Goal: Information Seeking & Learning: Learn about a topic

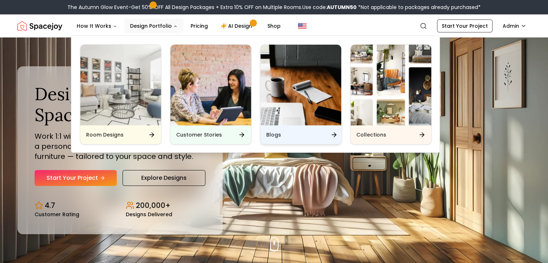
click at [299, 137] on div "Blogs" at bounding box center [301, 134] width 81 height 19
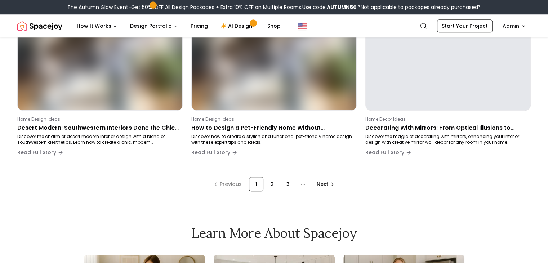
scroll to position [577, 0]
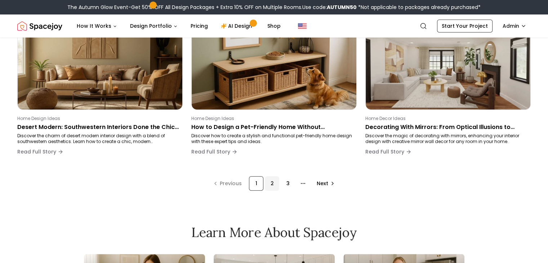
click at [272, 185] on div "2" at bounding box center [272, 183] width 14 height 14
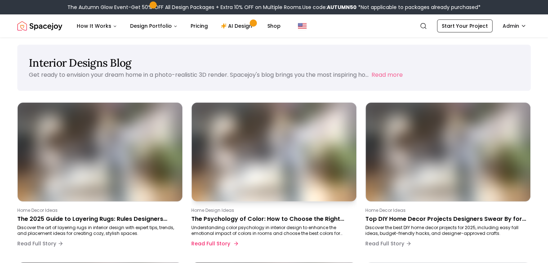
scroll to position [0, 0]
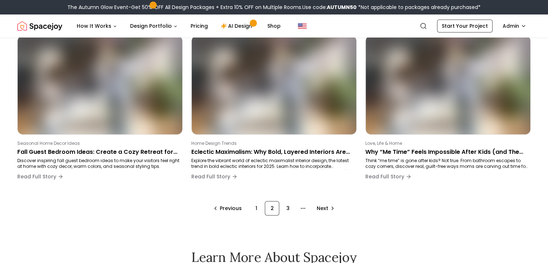
scroll to position [577, 0]
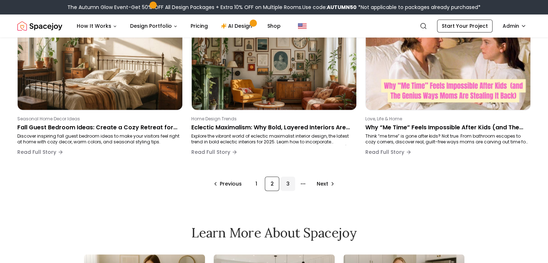
click at [287, 185] on div "3" at bounding box center [288, 184] width 14 height 14
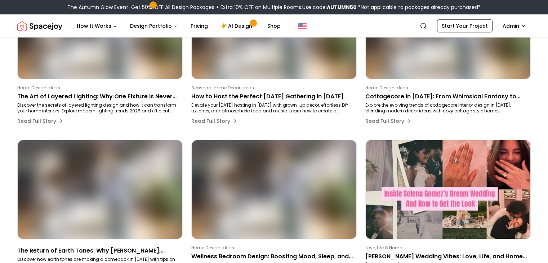
scroll to position [128, 0]
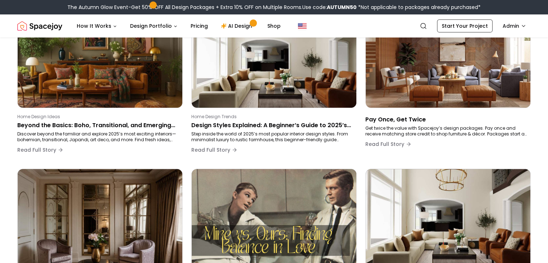
scroll to position [258, 0]
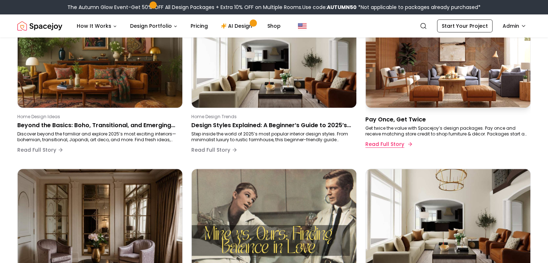
click at [401, 145] on button "Read Full Story" at bounding box center [389, 144] width 46 height 14
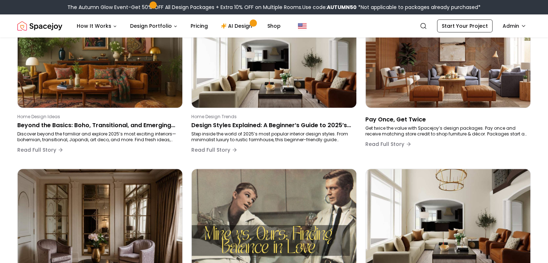
click at [538, 44] on div "Interior Designs Blog Get ready to envision your dream home in a photo-realisti…" at bounding box center [274, 150] width 548 height 719
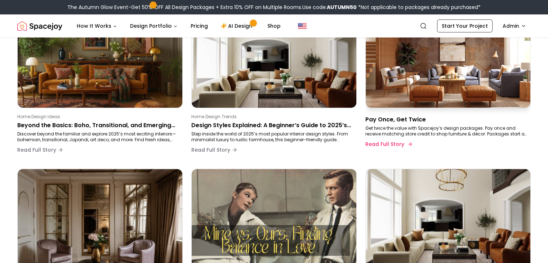
click at [407, 121] on p "Pay Once, Get Twice" at bounding box center [447, 119] width 163 height 9
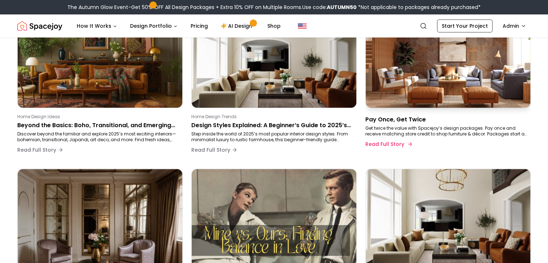
click at [438, 74] on img at bounding box center [448, 58] width 173 height 104
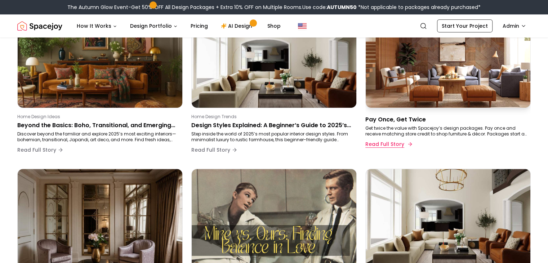
click at [388, 144] on button "Read Full Story" at bounding box center [389, 144] width 46 height 14
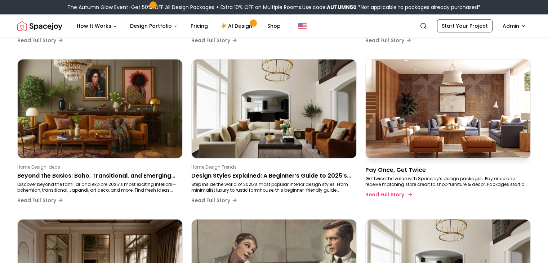
scroll to position [206, 0]
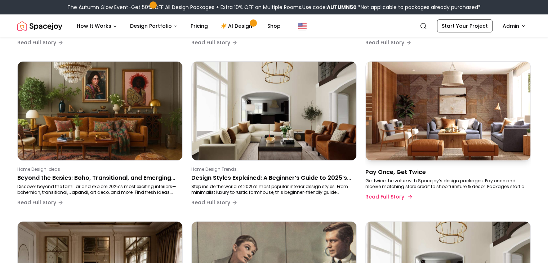
click at [447, 69] on img at bounding box center [448, 111] width 173 height 104
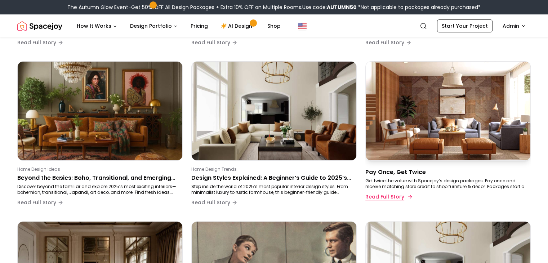
click at [396, 197] on button "Read Full Story" at bounding box center [389, 197] width 46 height 14
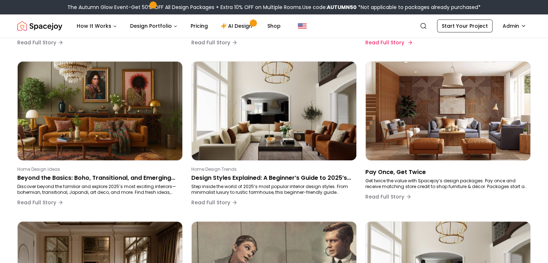
click at [510, 38] on div "Home Design Trends Inside Kendall Jenner’s Interior Style: How to Bring Her Ser…" at bounding box center [447, 27] width 163 height 43
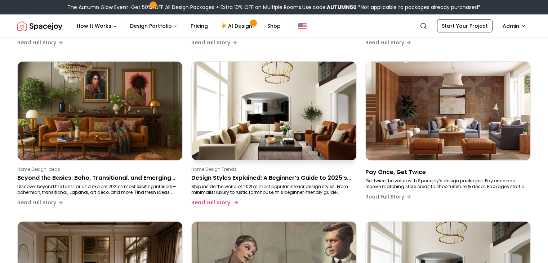
click at [208, 202] on button "Read Full Story" at bounding box center [214, 202] width 46 height 14
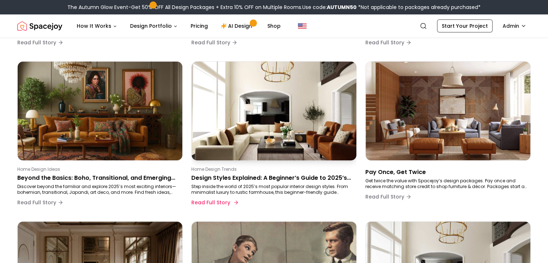
click at [241, 125] on img at bounding box center [274, 111] width 173 height 104
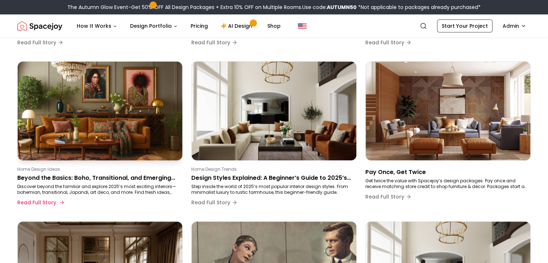
click at [156, 88] on img at bounding box center [100, 111] width 173 height 104
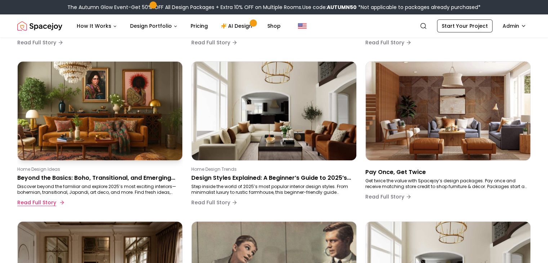
click at [56, 203] on button "Read Full Story" at bounding box center [40, 202] width 46 height 14
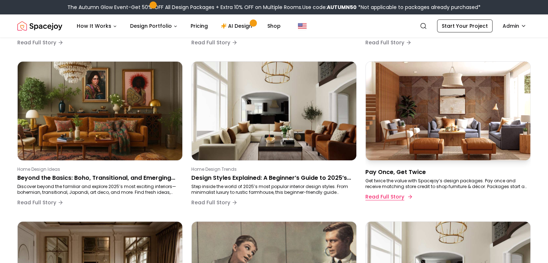
click at [394, 197] on button "Read Full Story" at bounding box center [389, 197] width 46 height 14
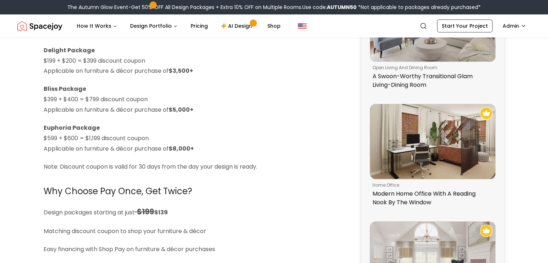
scroll to position [216, 0]
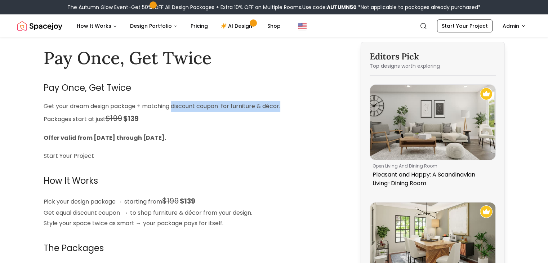
drag, startPoint x: 174, startPoint y: 106, endPoint x: 287, endPoint y: 110, distance: 113.3
click at [287, 110] on p "Get your dream design package + matching discount coupon for furniture & décor.…" at bounding box center [193, 113] width 299 height 24
copy p "discount coupon for furniture & décor."
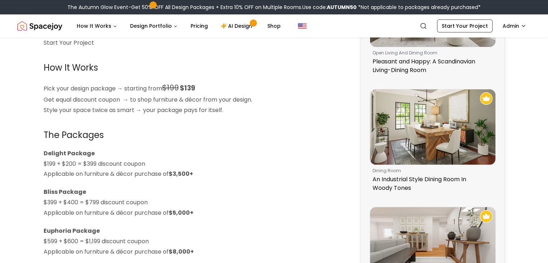
scroll to position [115, 0]
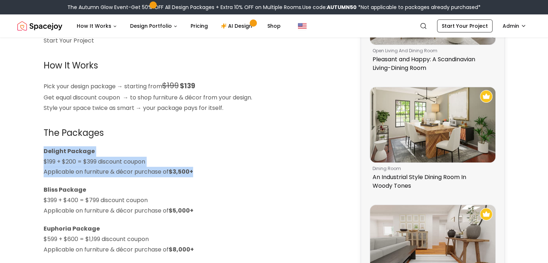
drag, startPoint x: 44, startPoint y: 151, endPoint x: 209, endPoint y: 175, distance: 166.6
click at [209, 175] on p "Delight Package $199 + $200 = $399 discount coupon Applicable on furniture & dé…" at bounding box center [193, 161] width 299 height 31
copy p "Delight Package $199 + $200 = $399 discount coupon Applicable on furniture & dé…"
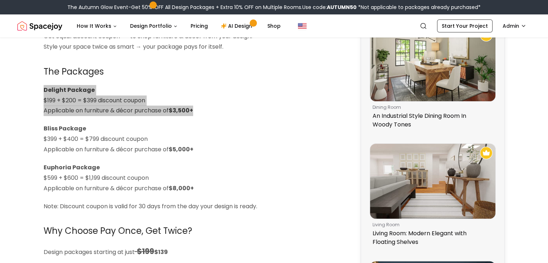
scroll to position [163, 0]
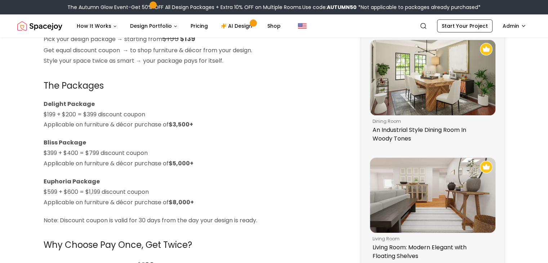
click at [44, 154] on p "Bliss Package $399 + $400 = $799 discount coupon Applicable on furniture & déco…" at bounding box center [193, 153] width 299 height 31
click at [181, 166] on strong "$5,000+" at bounding box center [181, 163] width 25 height 8
click at [179, 163] on strong "$5,000+" at bounding box center [181, 163] width 25 height 8
click at [210, 163] on p "Bliss Package $399 + $400 = $799 discount coupon Applicable on furniture & déco…" at bounding box center [193, 153] width 299 height 31
